Goal: Transaction & Acquisition: Purchase product/service

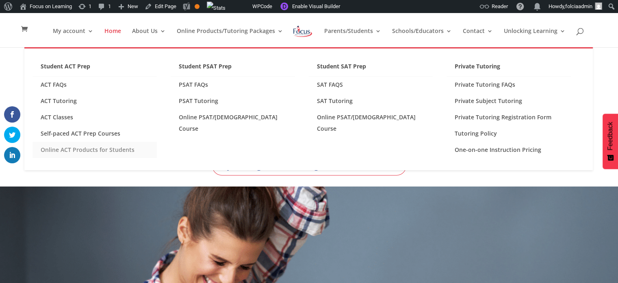
click at [67, 151] on link "Online ACT Products for Students" at bounding box center [95, 149] width 124 height 16
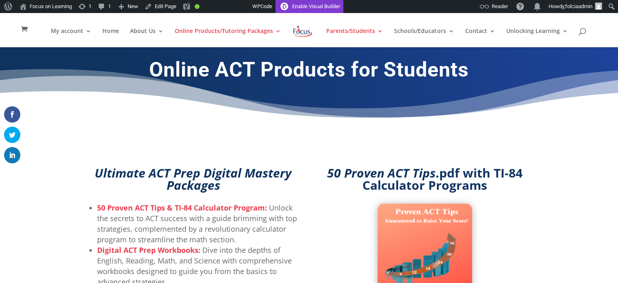
click at [310, 8] on link "Enable Visual Builder" at bounding box center [310, 6] width 68 height 13
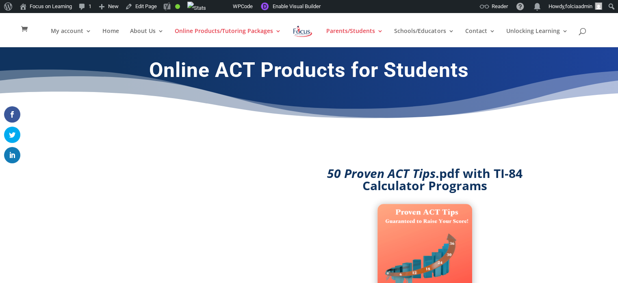
click at [289, 83] on h1 "Online ACT Products for Students" at bounding box center [309, 72] width 439 height 28
click at [350, 177] on em "50 Proven ACT Tips" at bounding box center [381, 173] width 109 height 17
click at [232, 76] on h1 "Online ACT Products for Students" at bounding box center [309, 71] width 439 height 28
click at [353, 165] on em "50 Proven ACT Tips" at bounding box center [381, 172] width 109 height 17
click at [351, 170] on em "50 Proven ACT Tips" at bounding box center [381, 172] width 109 height 17
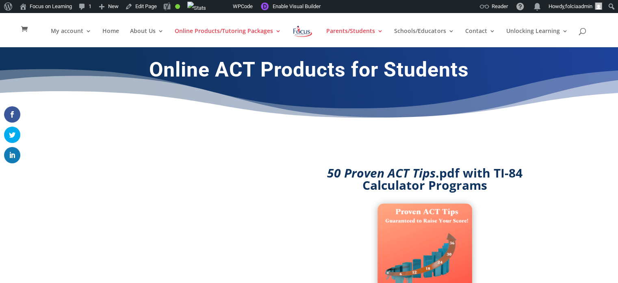
click at [303, 80] on h1 "Online ACT Products for Students" at bounding box center [309, 71] width 439 height 28
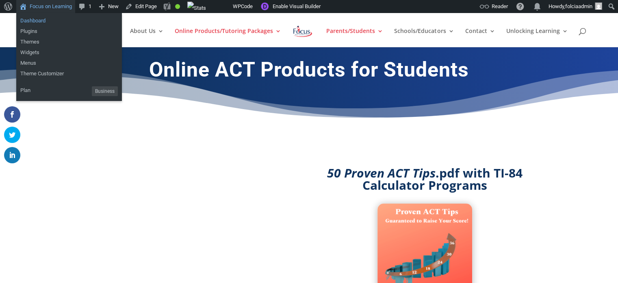
click at [34, 21] on link "Dashboard" at bounding box center [69, 20] width 106 height 11
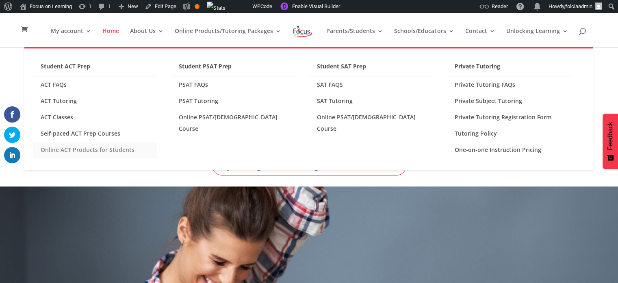
click at [84, 148] on link "Online ACT Products for Students" at bounding box center [95, 149] width 124 height 16
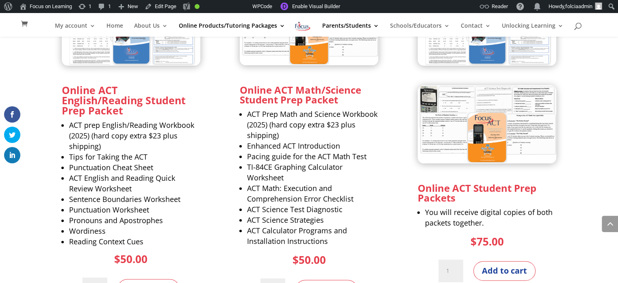
scroll to position [953, 0]
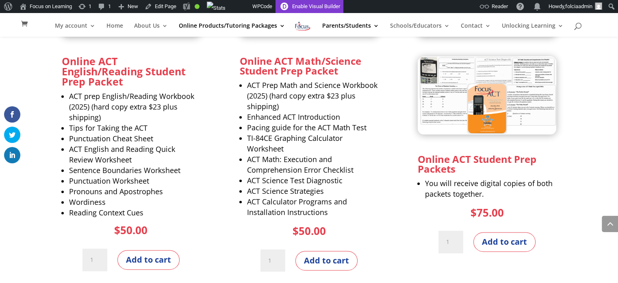
click at [314, 6] on link "Enable Visual Builder" at bounding box center [310, 6] width 68 height 13
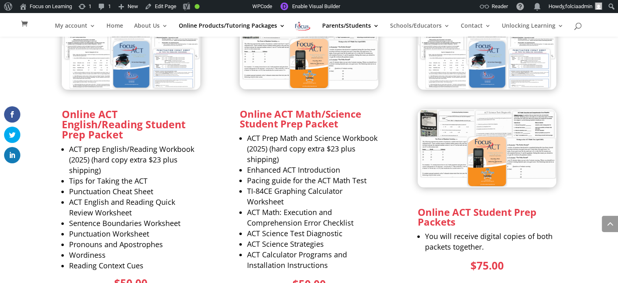
scroll to position [953, 0]
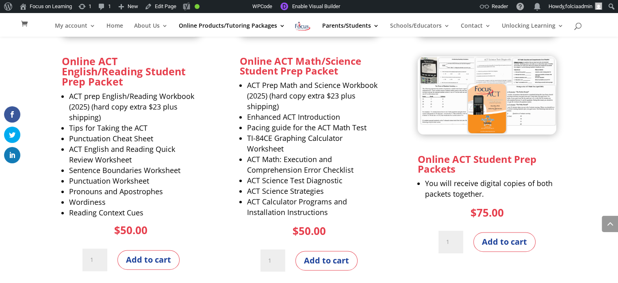
click at [145, 222] on bdi "$ 50.00" at bounding box center [130, 229] width 33 height 15
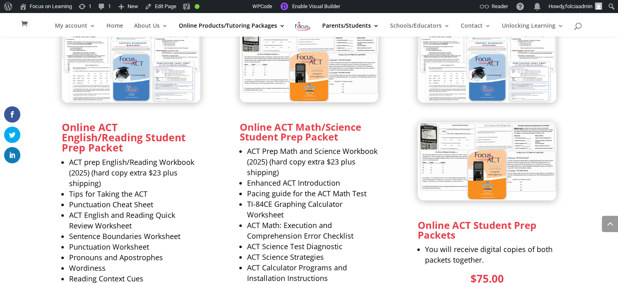
scroll to position [891, 0]
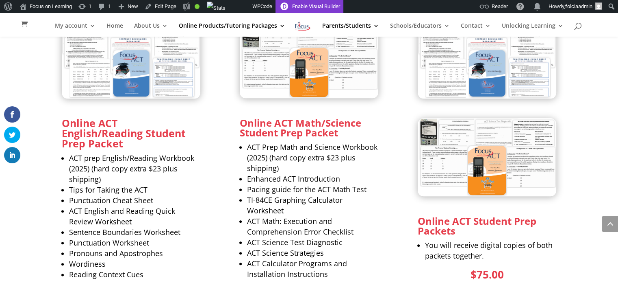
click at [318, 6] on link "Enable Visual Builder" at bounding box center [310, 6] width 68 height 13
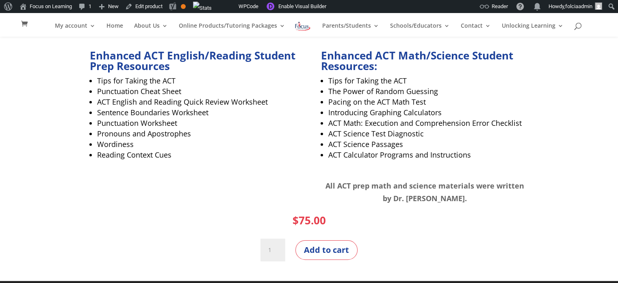
scroll to position [137, 0]
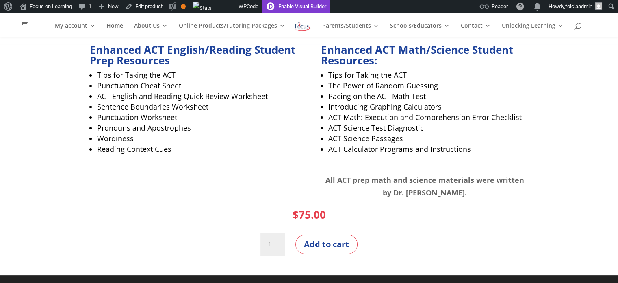
click at [298, 7] on link "Enable Visual Builder" at bounding box center [296, 6] width 68 height 13
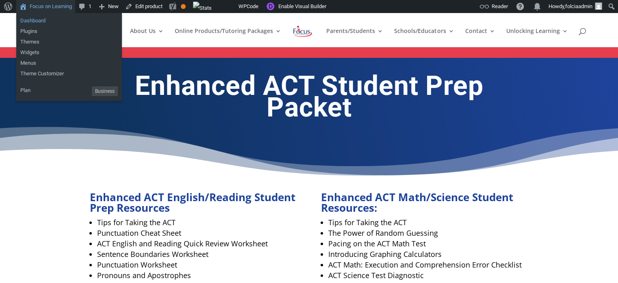
click at [37, 22] on link "Dashboard" at bounding box center [69, 20] width 106 height 11
click at [32, 17] on link "Dashboard" at bounding box center [69, 20] width 106 height 11
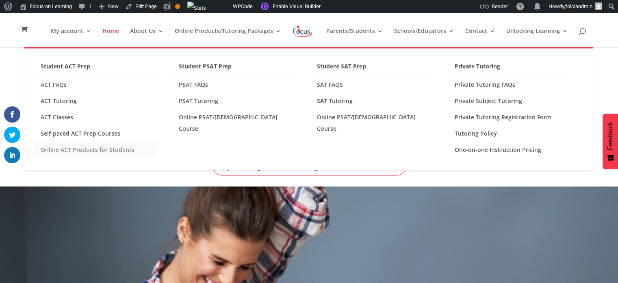
click at [106, 151] on link "Online ACT Products for Students" at bounding box center [95, 149] width 124 height 16
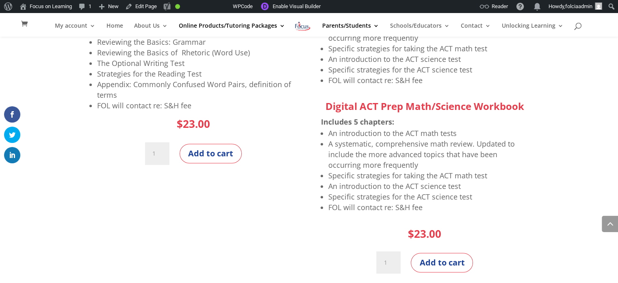
scroll to position [696, 0]
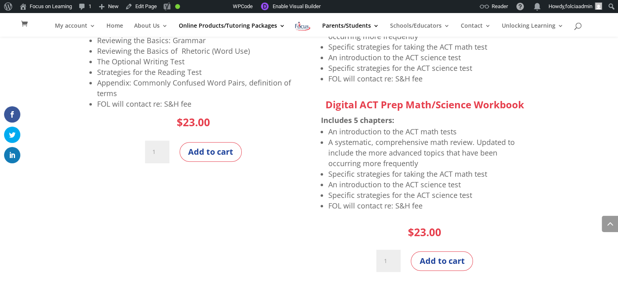
click at [384, 150] on span "A systematic, comprehensive math review. Updated to include the more advanced t…" at bounding box center [422, 152] width 187 height 31
click at [377, 150] on span "A systematic, comprehensive math review. Updated to include the more advanced t…" at bounding box center [422, 152] width 187 height 31
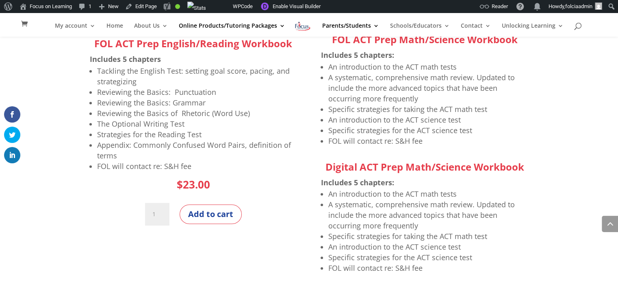
scroll to position [634, 0]
click at [312, 7] on link "Enable Visual Builder" at bounding box center [290, 6] width 68 height 13
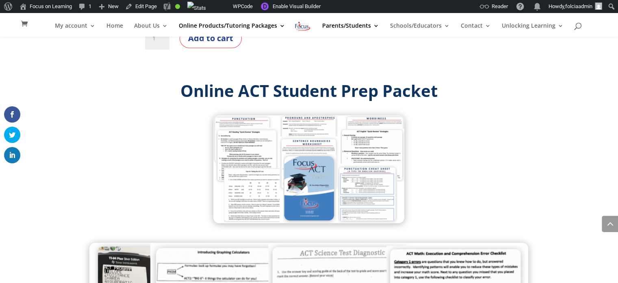
scroll to position [804, 0]
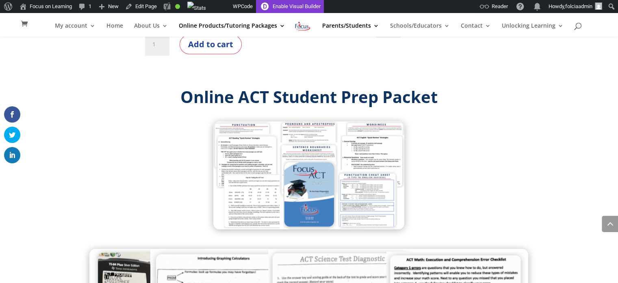
click at [300, 6] on link "Enable Visual Builder" at bounding box center [290, 6] width 68 height 13
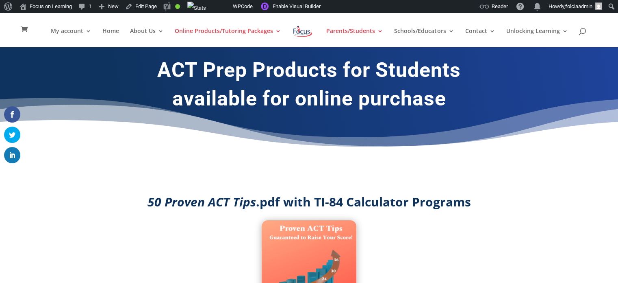
click at [275, 107] on h1 "available for online purchase" at bounding box center [309, 100] width 439 height 28
